Goal: Task Accomplishment & Management: Manage account settings

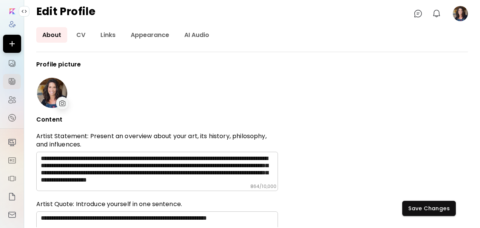
scroll to position [101, 0]
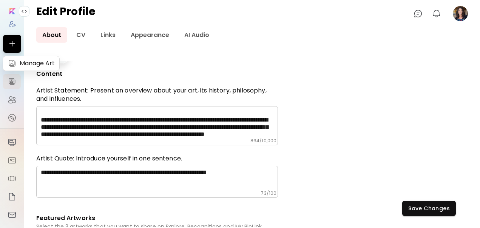
click at [12, 62] on img at bounding box center [12, 63] width 9 height 9
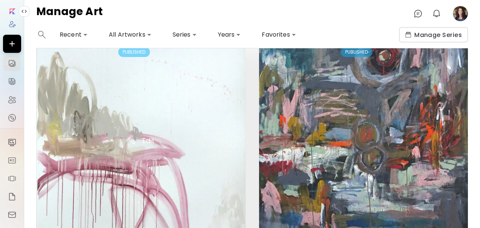
scroll to position [1416, 0]
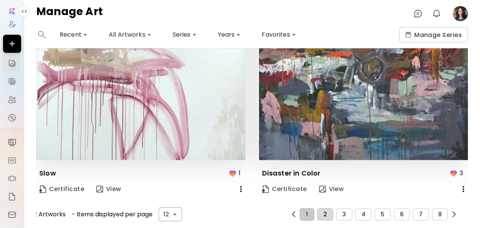
click at [327, 214] on span "2" at bounding box center [326, 214] width 4 height 7
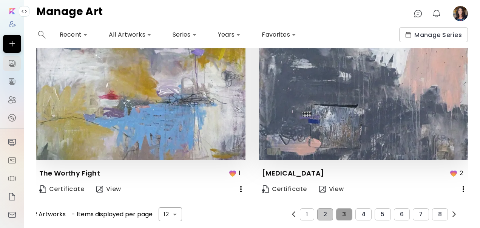
click at [346, 216] on span "3" at bounding box center [344, 214] width 4 height 7
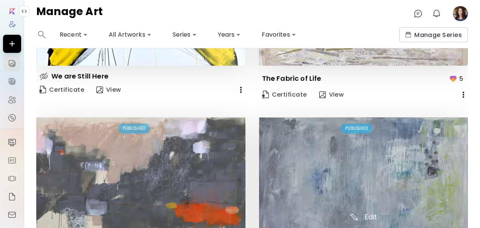
scroll to position [1411, 0]
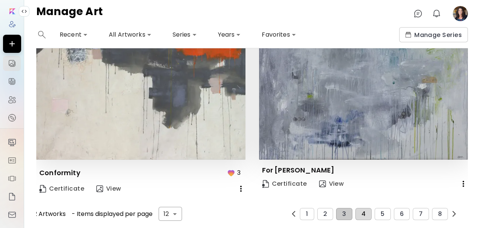
click at [364, 211] on span "4" at bounding box center [364, 214] width 4 height 7
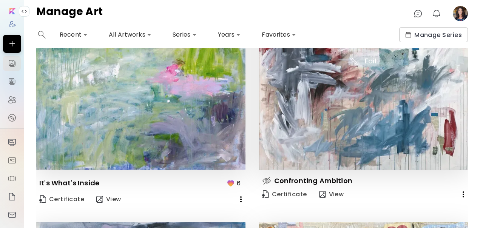
scroll to position [1416, 0]
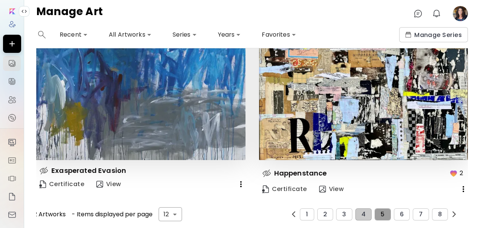
click at [380, 216] on button "5" at bounding box center [383, 215] width 16 height 12
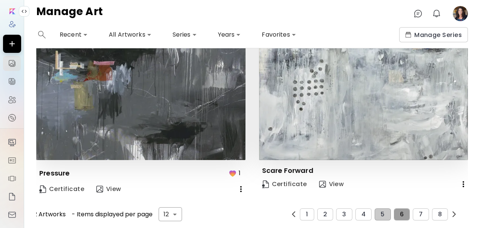
click at [401, 216] on span "6" at bounding box center [402, 214] width 4 height 7
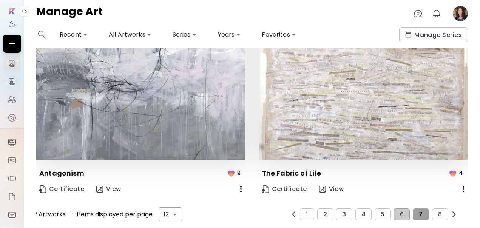
click at [418, 217] on button "7" at bounding box center [421, 215] width 16 height 12
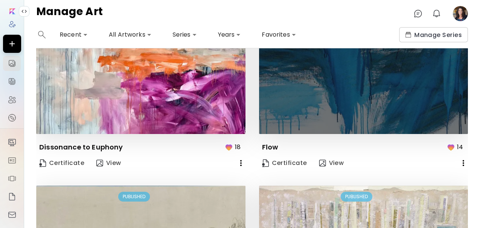
scroll to position [397, 0]
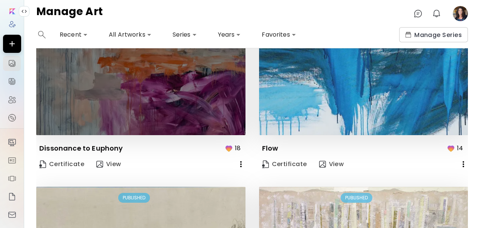
click at [215, 108] on img at bounding box center [140, 30] width 209 height 209
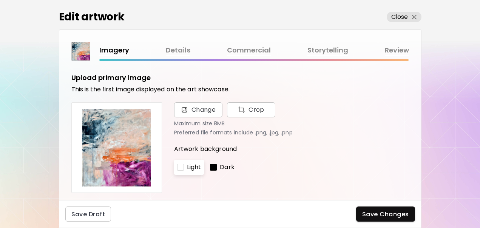
click at [247, 54] on link "Commercial" at bounding box center [249, 50] width 44 height 11
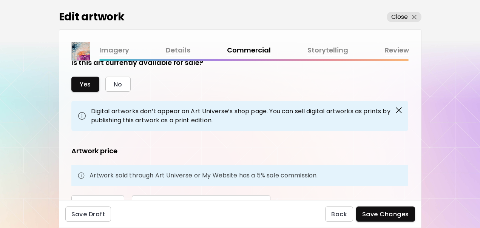
scroll to position [15, 0]
click at [175, 50] on link "Details" at bounding box center [178, 50] width 25 height 11
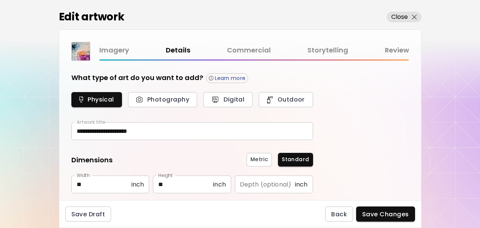
type input "**********"
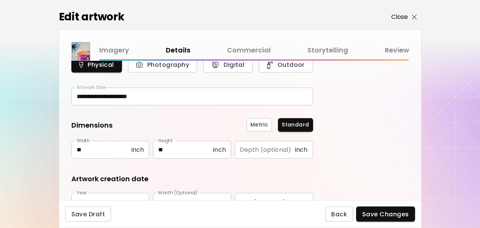
click at [409, 15] on span "Close" at bounding box center [405, 16] width 26 height 9
